Goal: Information Seeking & Learning: Find specific page/section

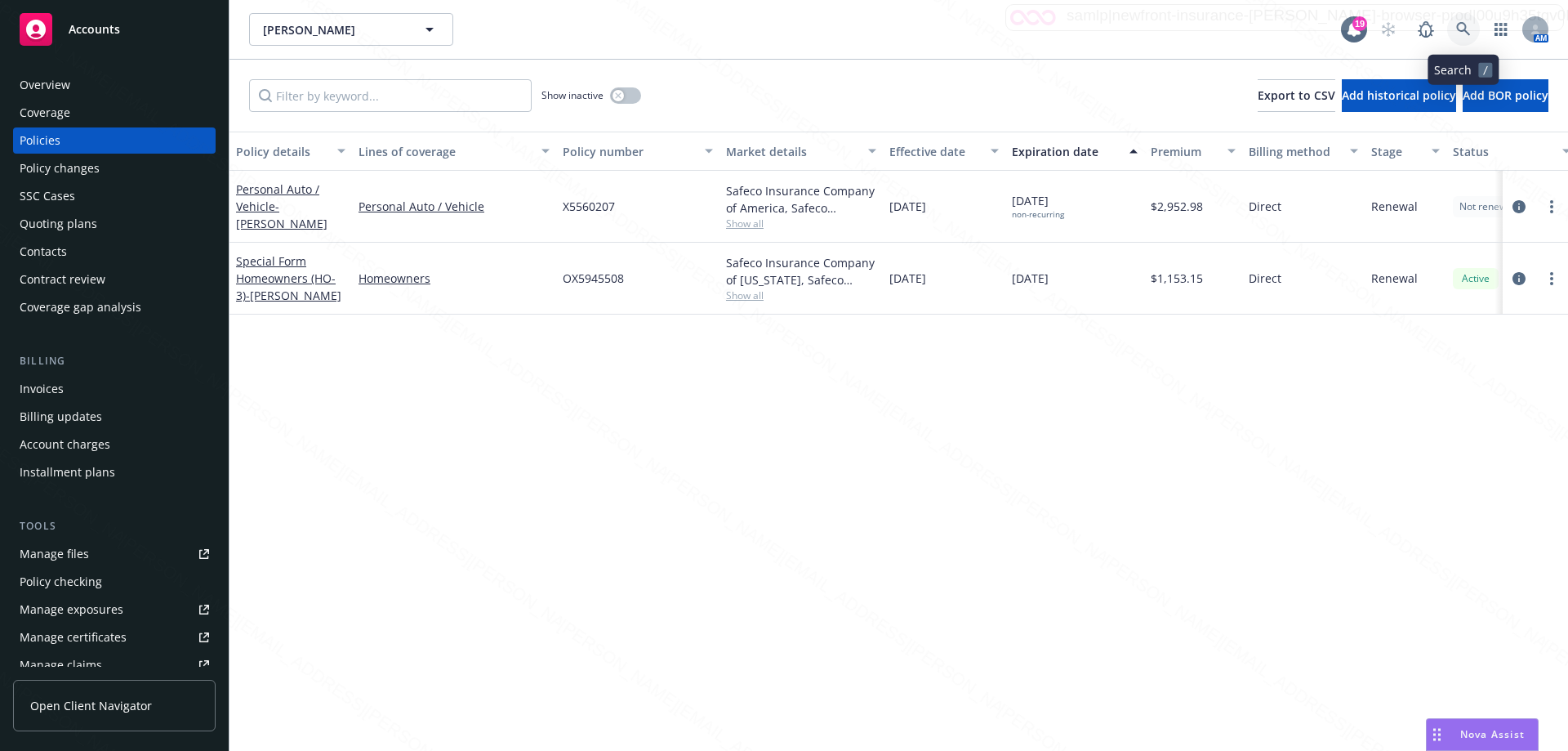
click at [1467, 35] on icon at bounding box center [1464, 30] width 15 height 15
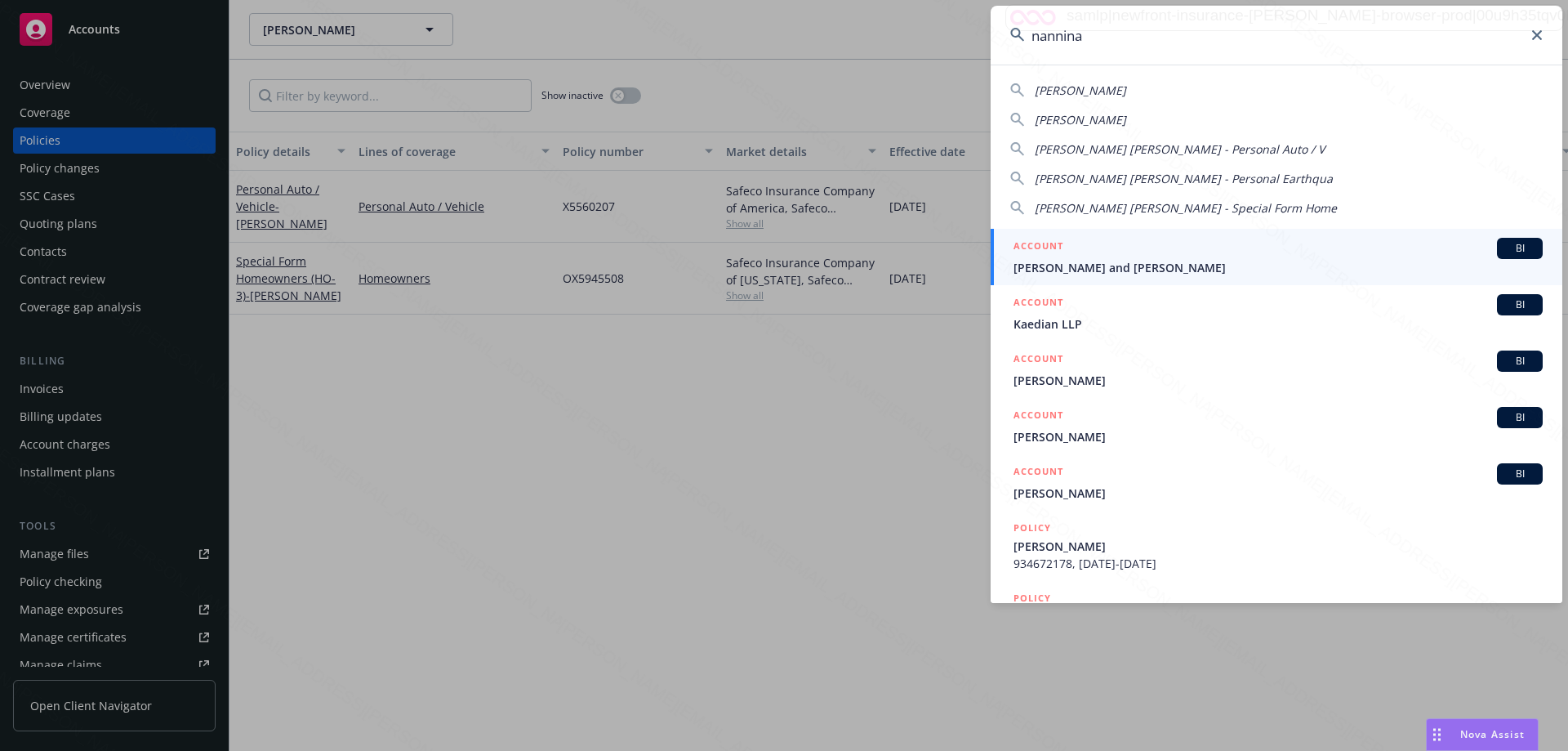
type input "nannina"
click at [1183, 264] on span "[PERSON_NAME] and [PERSON_NAME]" at bounding box center [1278, 267] width 530 height 17
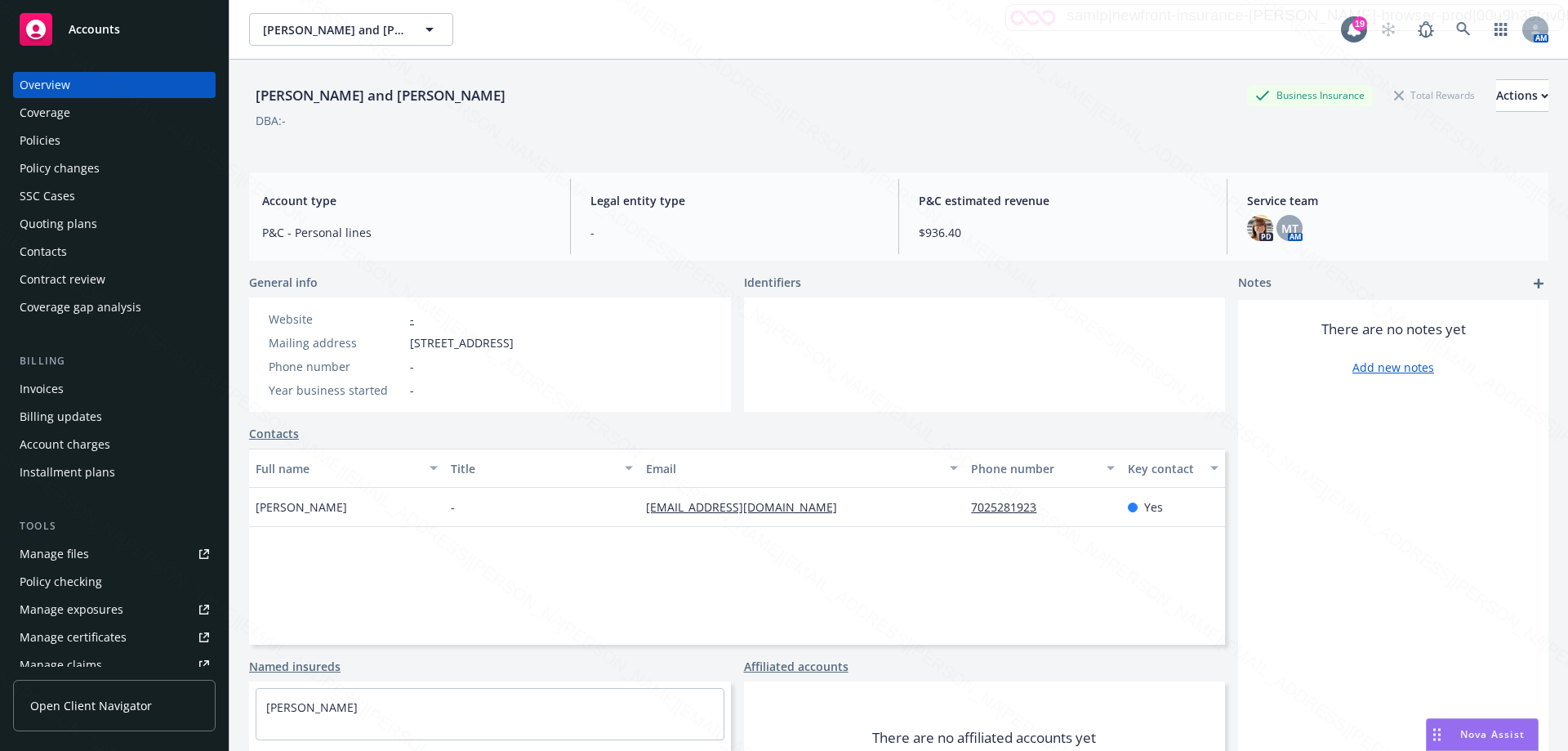
click at [61, 144] on div "Policies" at bounding box center [114, 141] width 189 height 26
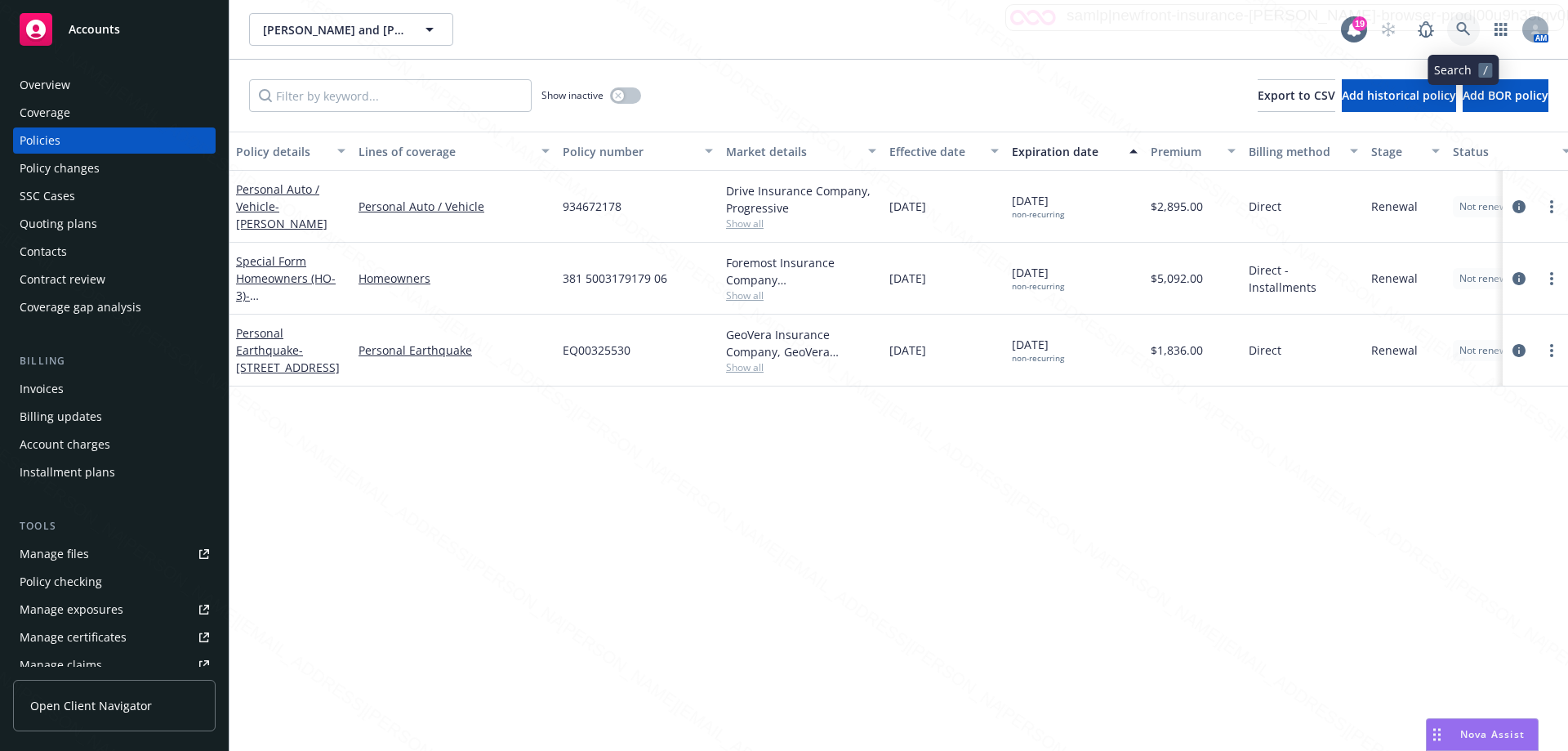
click at [1466, 25] on icon at bounding box center [1463, 29] width 14 height 14
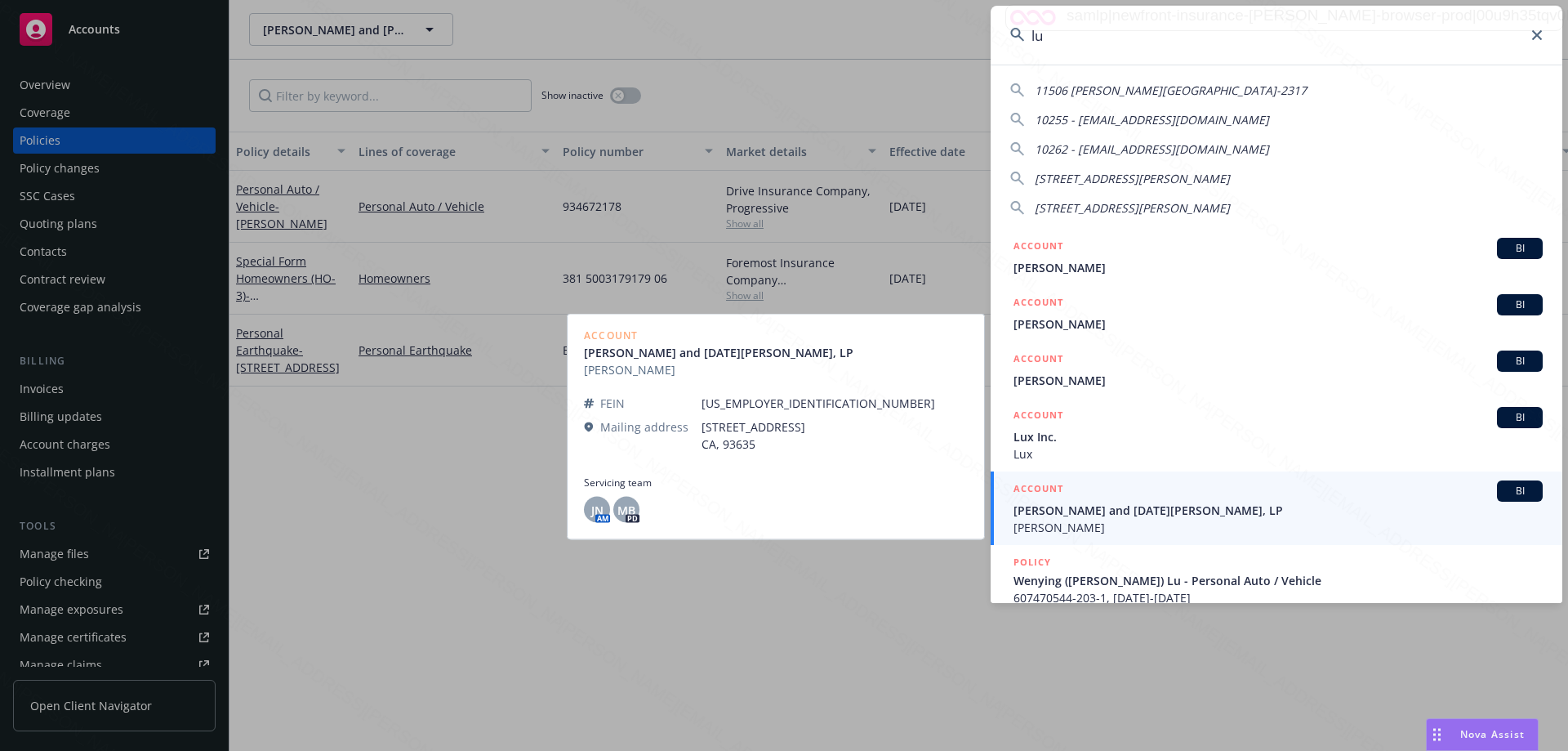
scroll to position [163, 0]
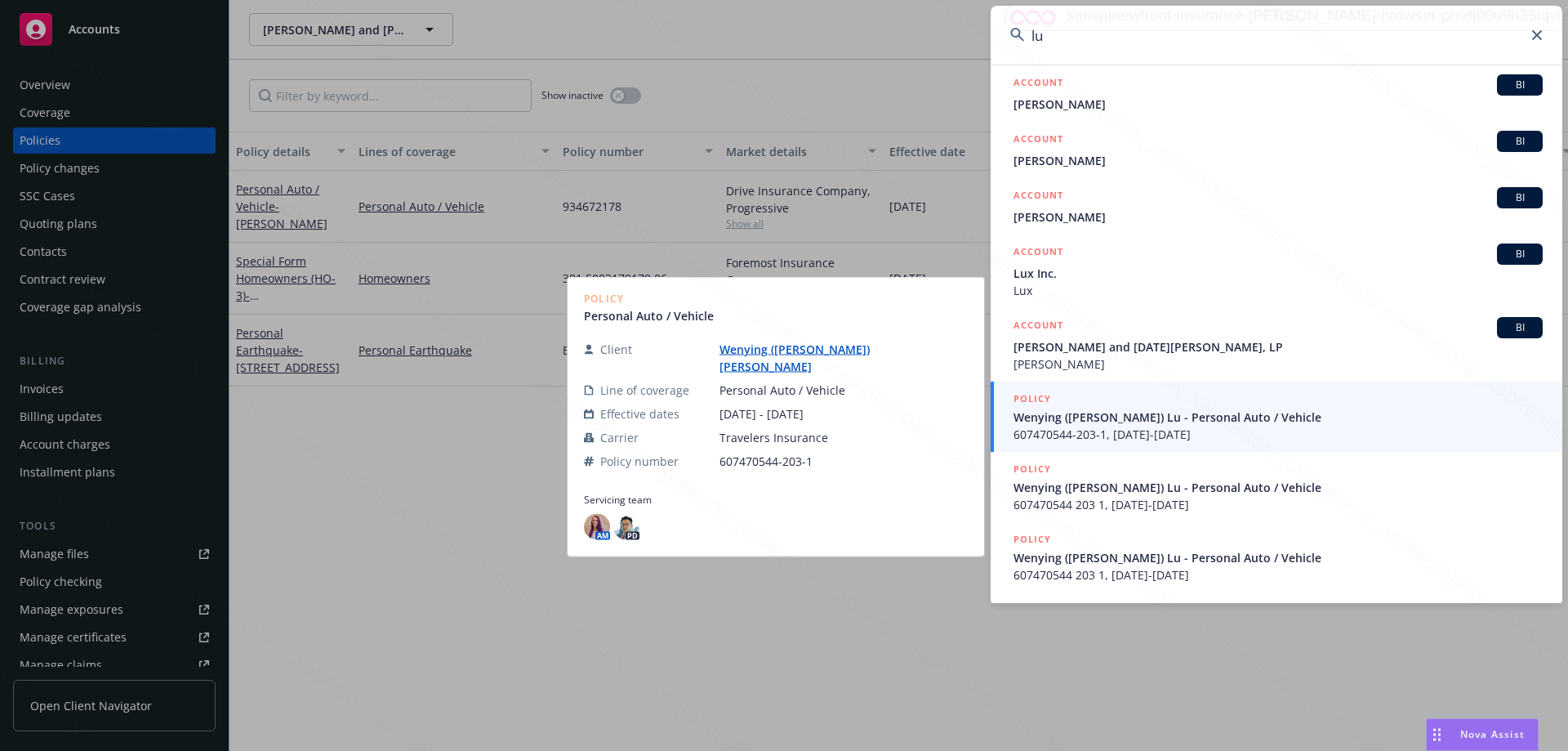
type input "lu"
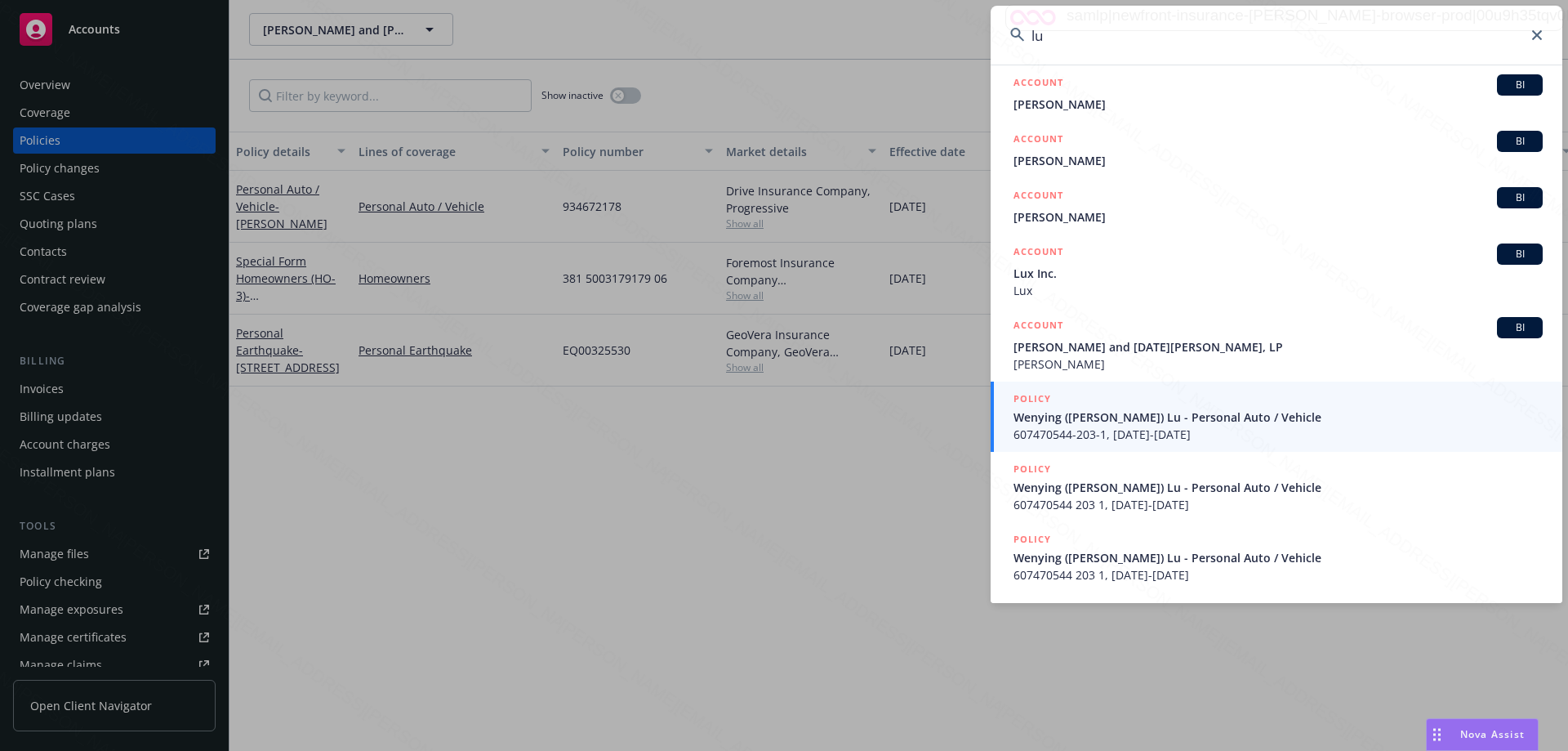
click at [1045, 423] on span "Wenying ([PERSON_NAME]) Lu - Personal Auto / Vehicle" at bounding box center [1278, 417] width 530 height 17
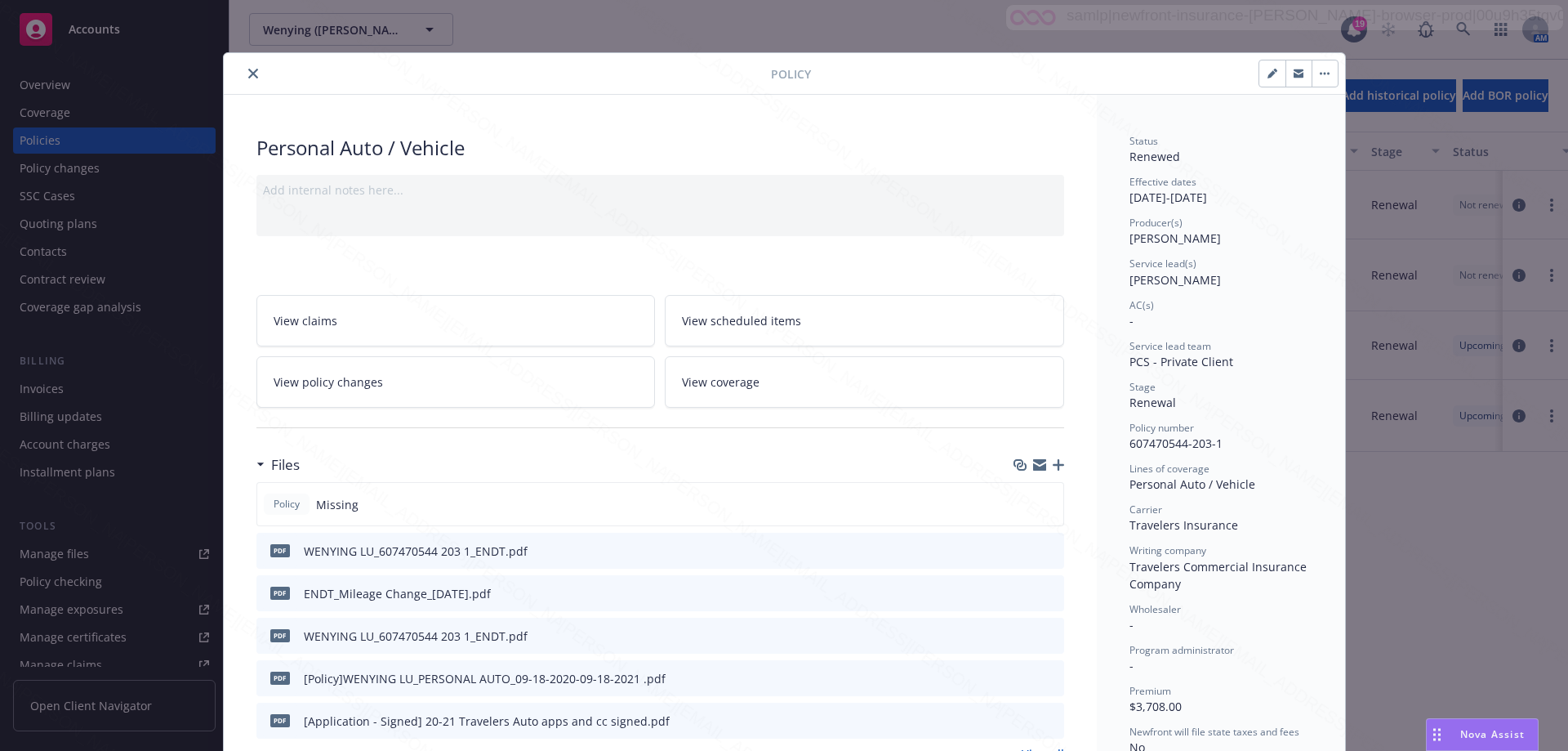
click at [248, 71] on icon "close" at bounding box center [253, 73] width 9 height 9
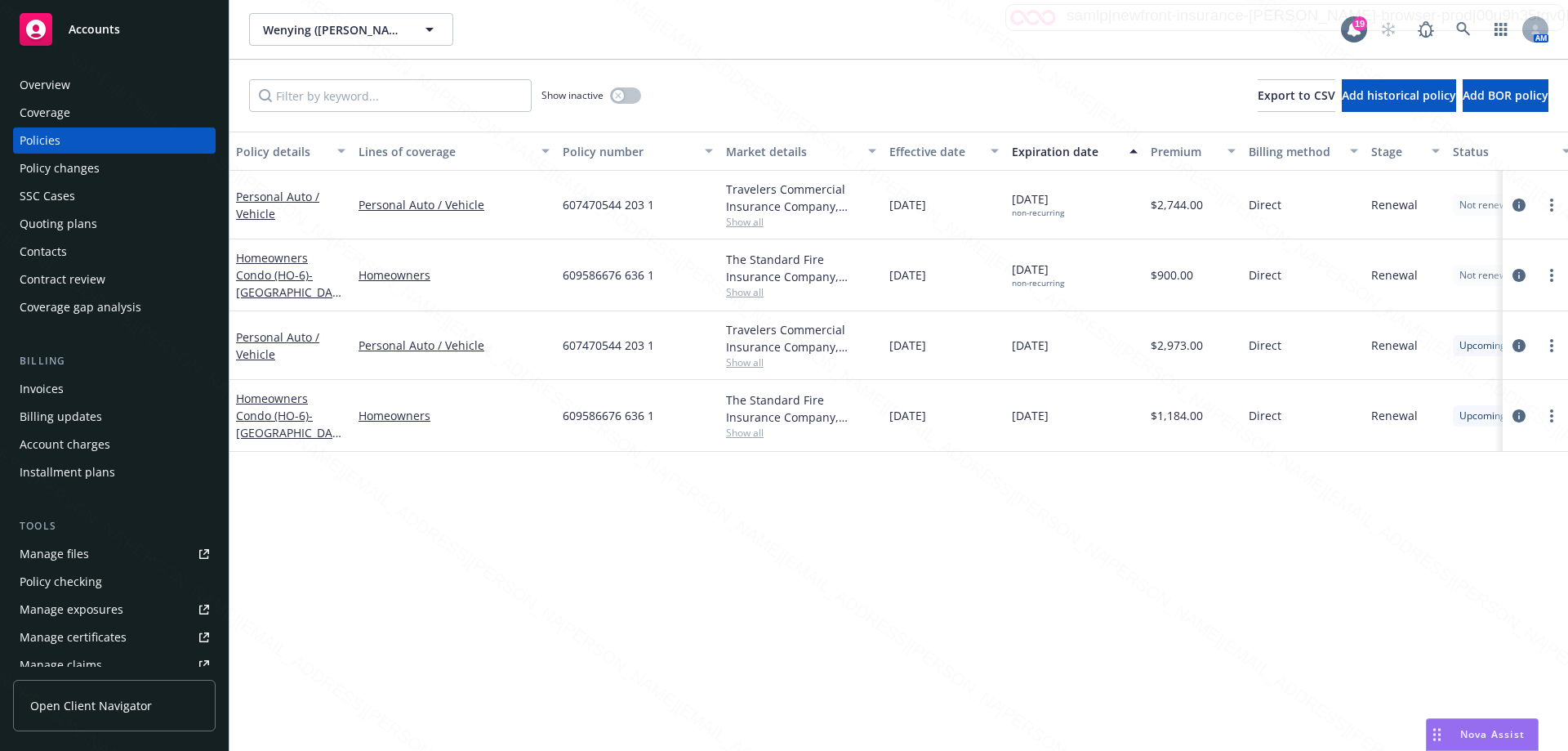
click at [60, 89] on div "Overview" at bounding box center [45, 85] width 51 height 26
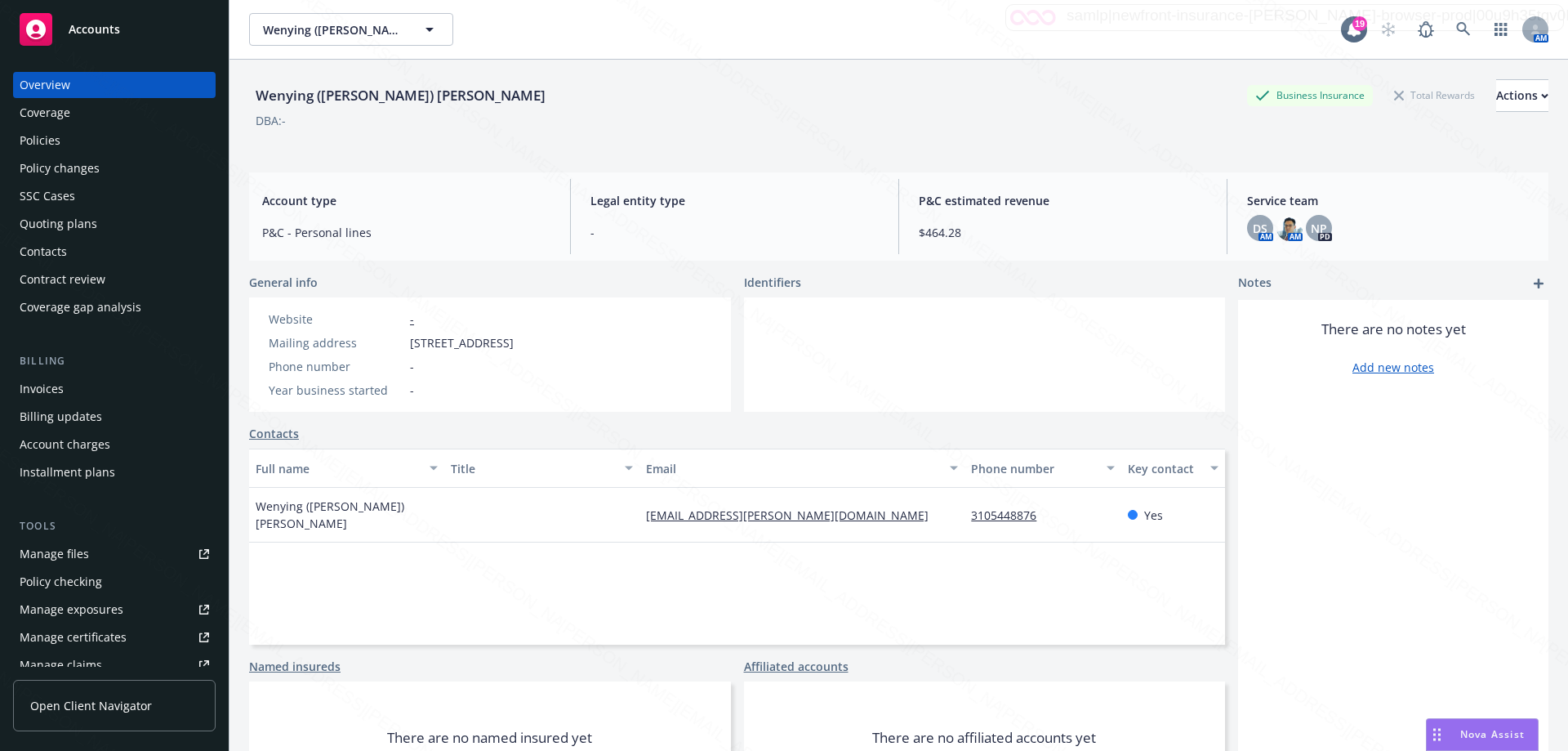
click at [40, 137] on div "Policies" at bounding box center [40, 141] width 41 height 26
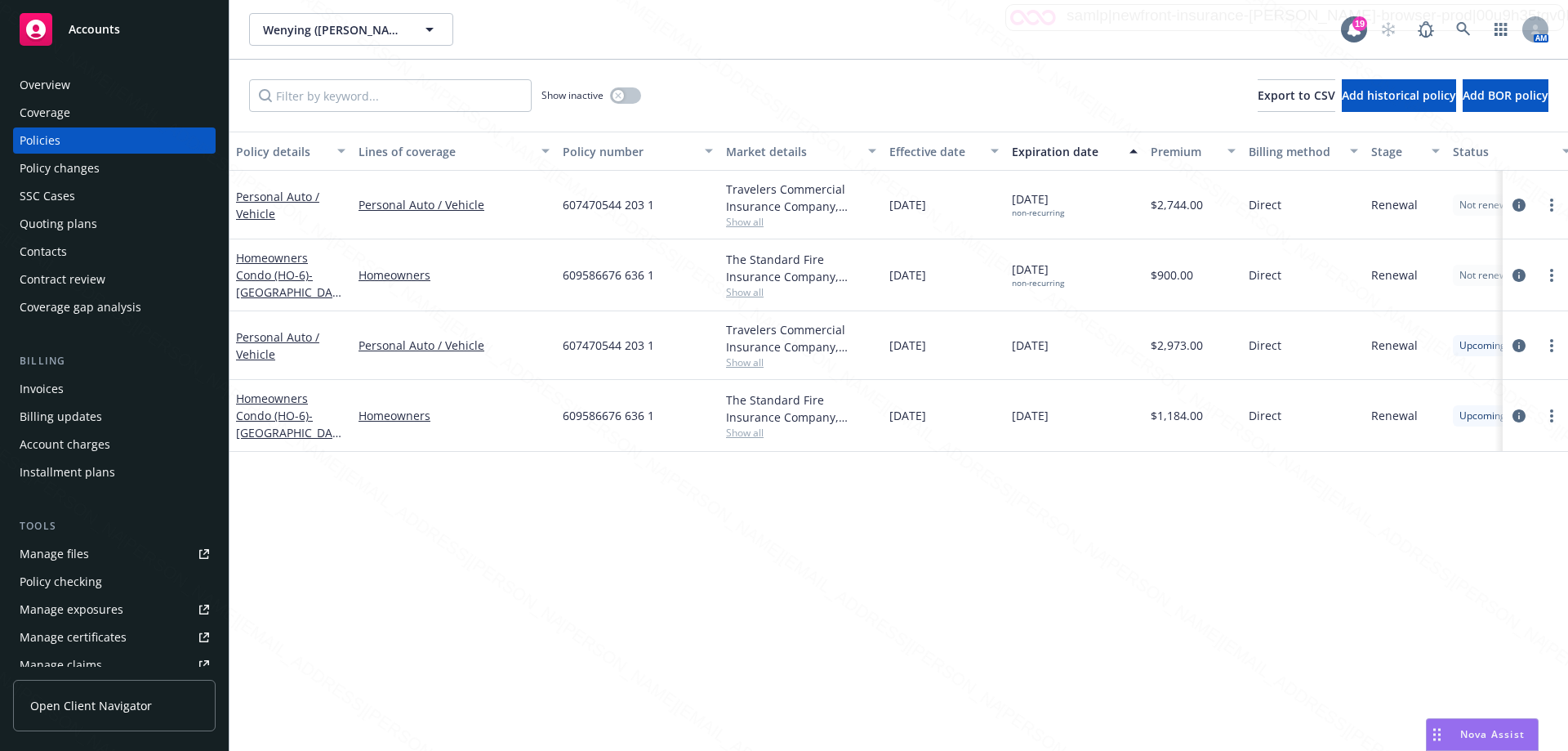
click at [752, 293] on span "Show all" at bounding box center [801, 292] width 150 height 14
click at [499, 266] on link "Homeowners" at bounding box center [455, 275] width 191 height 17
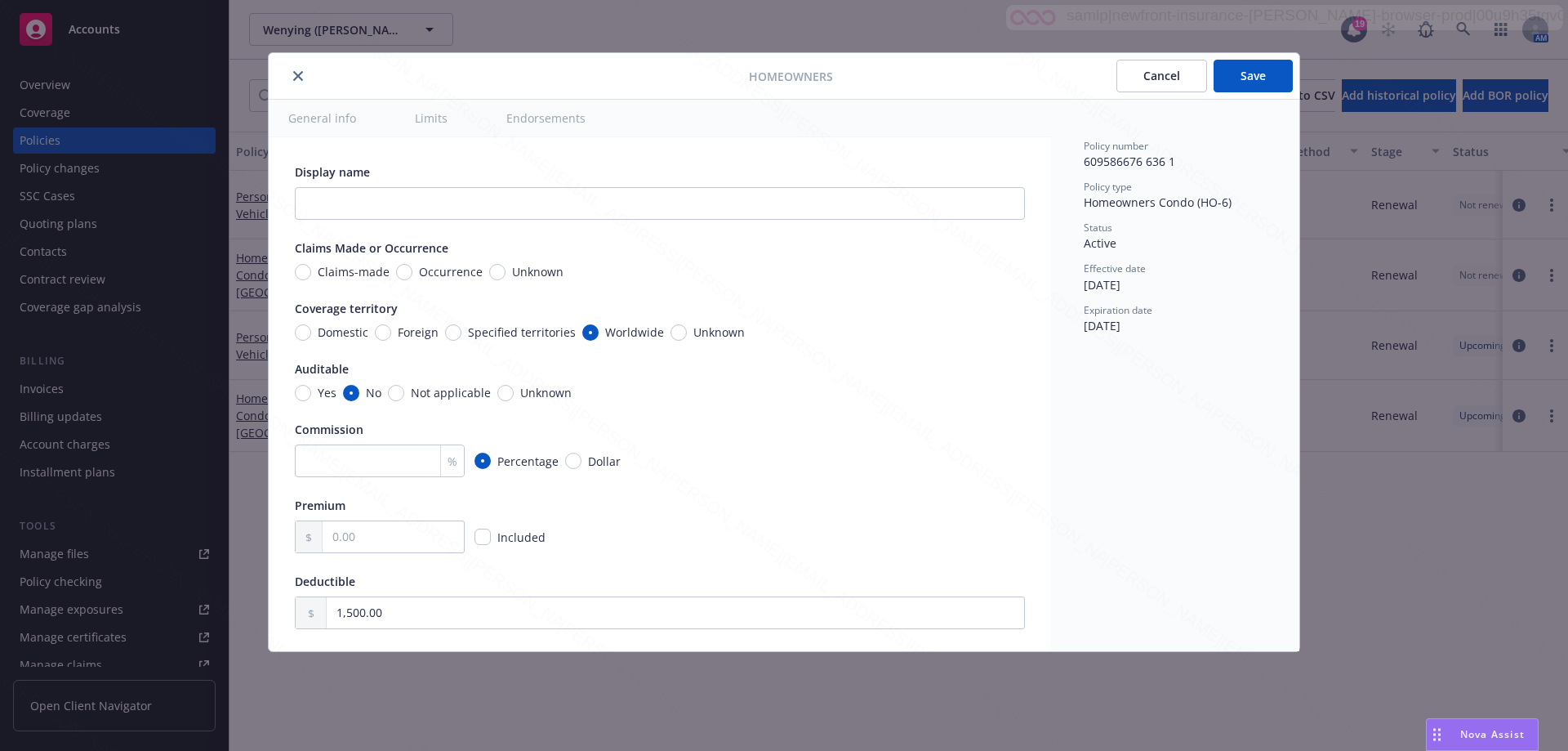
type textarea "x"
click at [298, 75] on icon "close" at bounding box center [298, 76] width 9 height 9
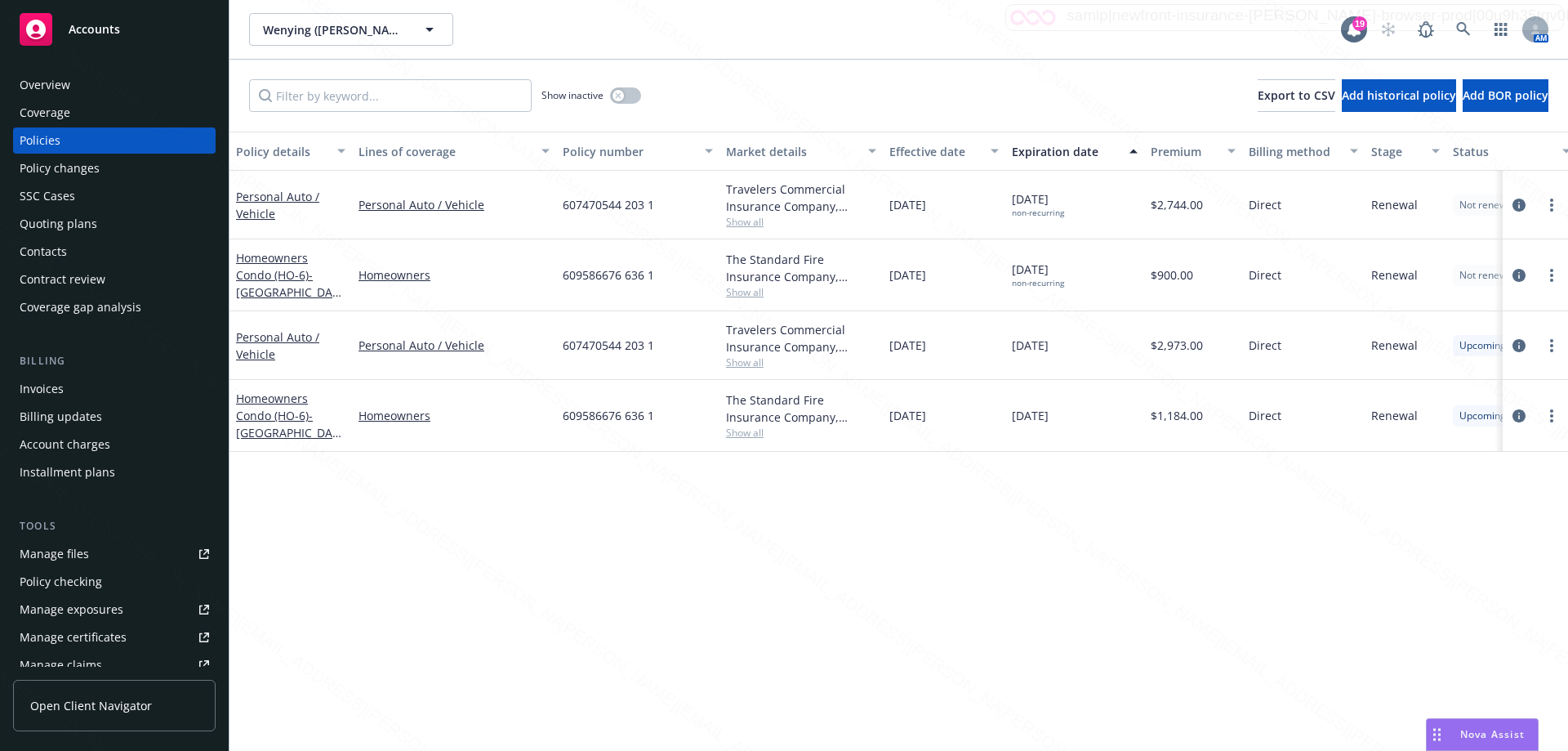
click at [1404, 545] on div "Policy details Lines of coverage Policy number Market details Effective date Ex…" at bounding box center [899, 441] width 1339 height 620
click at [38, 89] on div "Overview" at bounding box center [45, 85] width 51 height 26
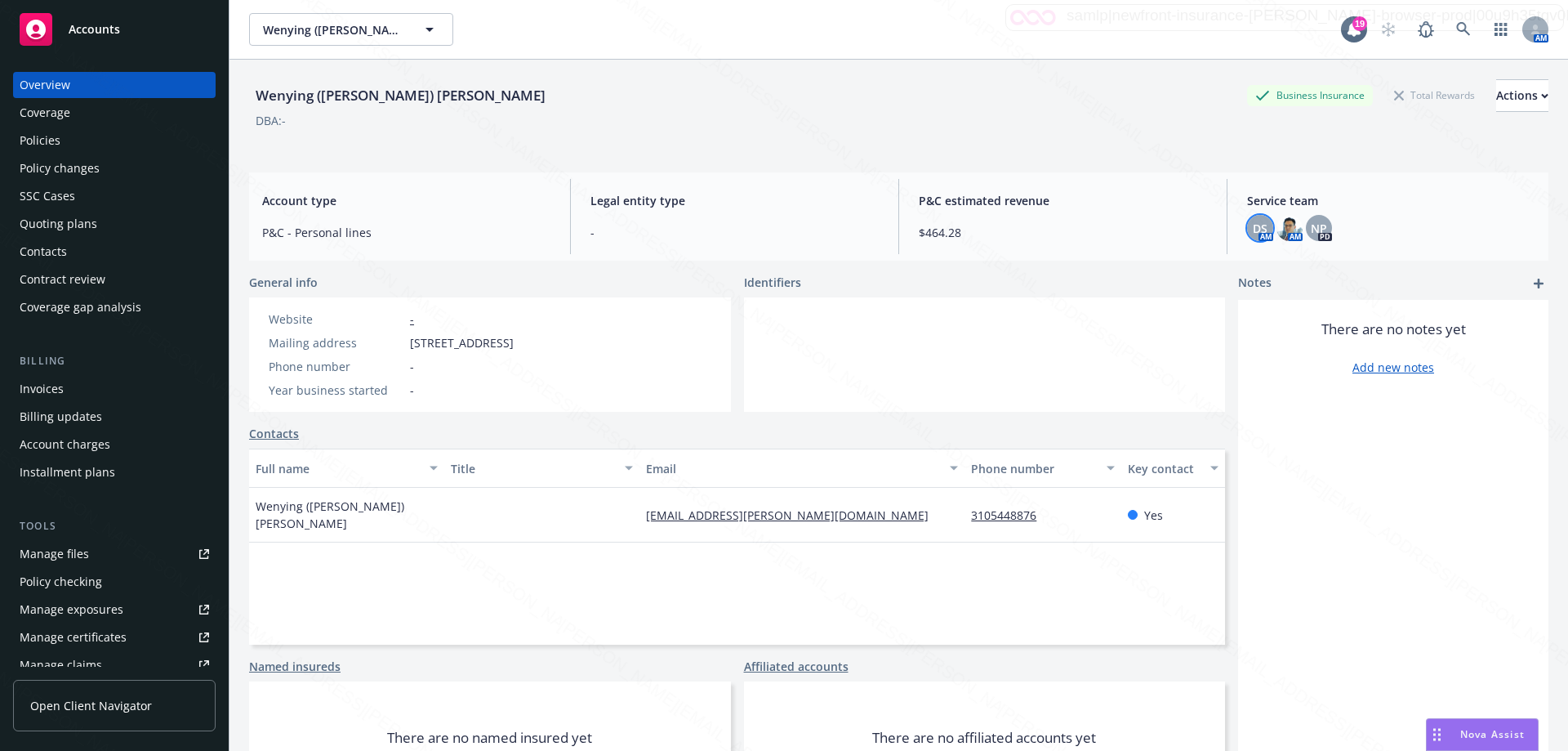
click at [1259, 239] on div "DS" at bounding box center [1261, 228] width 26 height 26
click at [1268, 452] on div "There are no notes yet Add new notes" at bounding box center [1393, 565] width 310 height 532
click at [1298, 418] on div "There are no notes yet Add new notes" at bounding box center [1393, 565] width 310 height 532
click at [913, 587] on div "Full name Title Email Phone number Key contact [PERSON_NAME] ([PERSON_NAME]) Lu…" at bounding box center [738, 546] width 977 height 196
click at [428, 563] on div "Full name Title Email Phone number Key contact [PERSON_NAME] ([PERSON_NAME]) Lu…" at bounding box center [738, 546] width 977 height 196
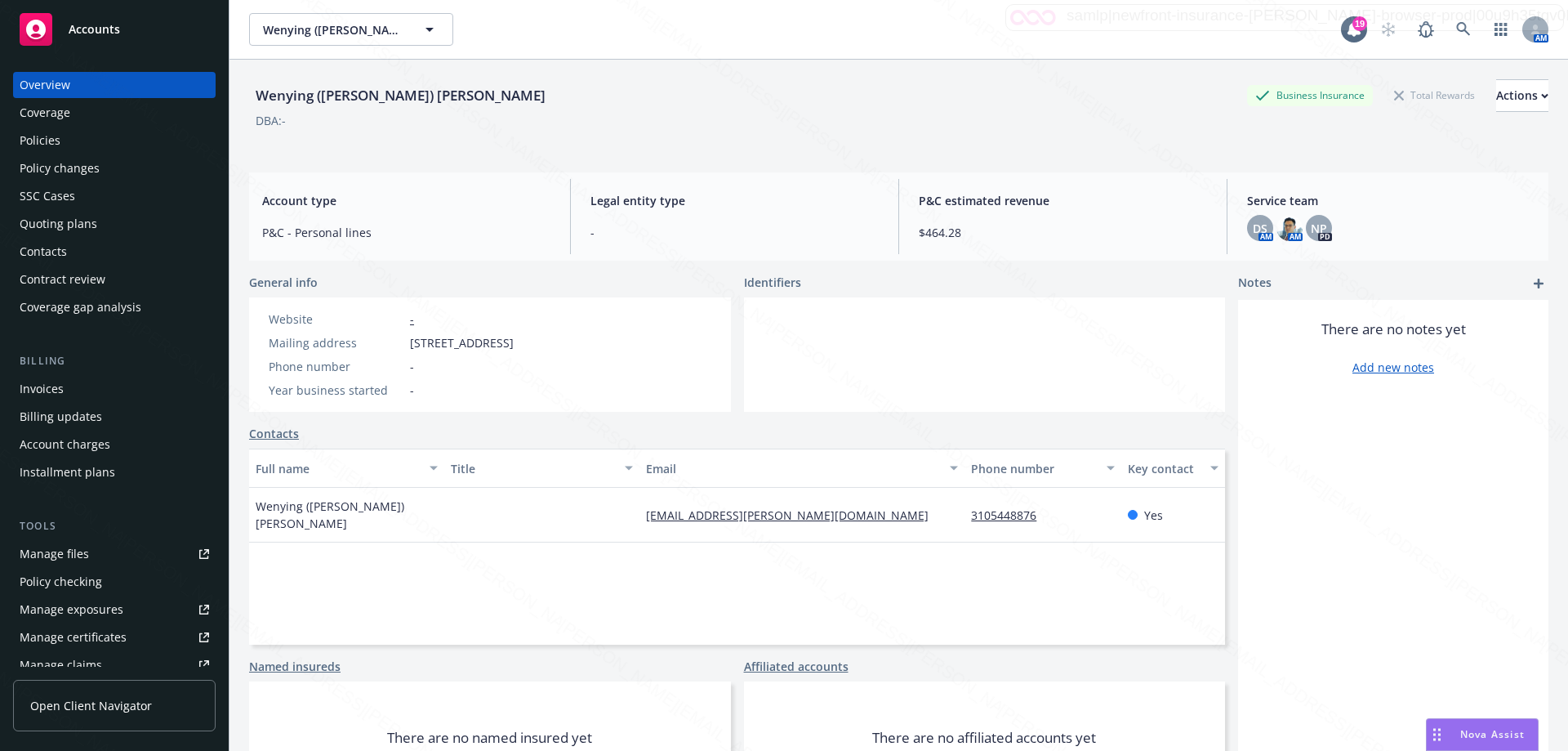
click at [47, 140] on div "Policies" at bounding box center [40, 141] width 41 height 26
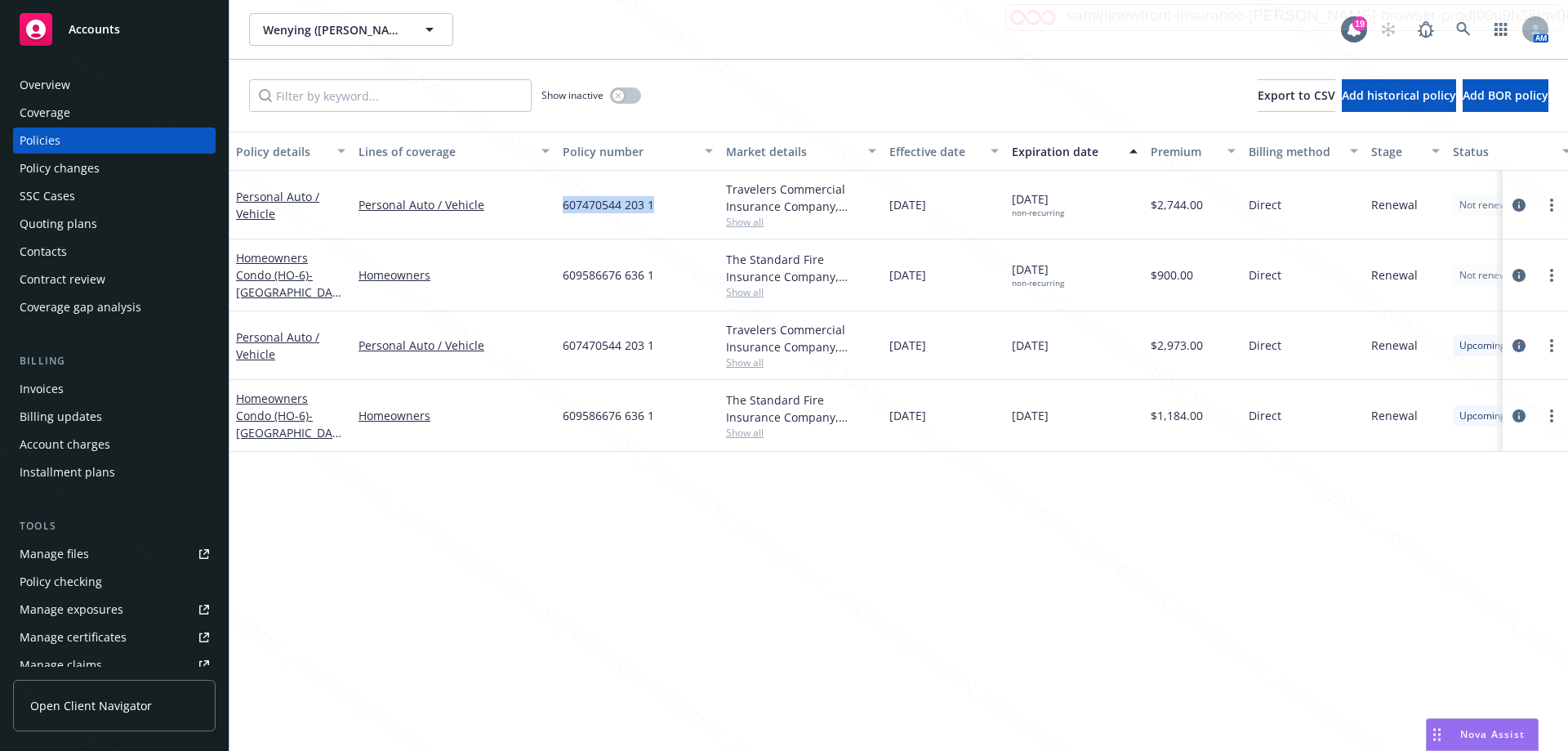
drag, startPoint x: 561, startPoint y: 203, endPoint x: 662, endPoint y: 213, distance: 101.5
click at [662, 213] on div "607470544 203 1" at bounding box center [638, 204] width 163 height 68
click at [890, 537] on div "Policy details Lines of coverage Policy number Market details Effective date Ex…" at bounding box center [899, 441] width 1339 height 620
